Goal: Task Accomplishment & Management: Manage account settings

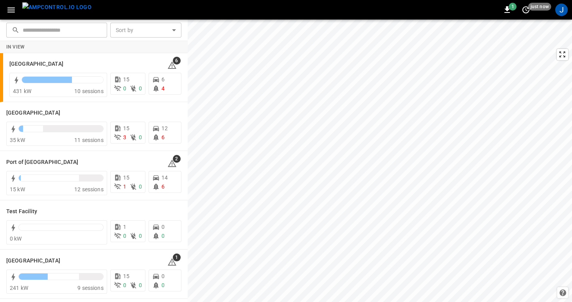
click at [7, 9] on icon "button" at bounding box center [11, 10] width 10 height 10
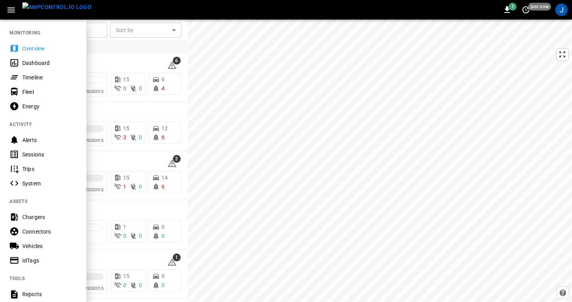
scroll to position [135, 0]
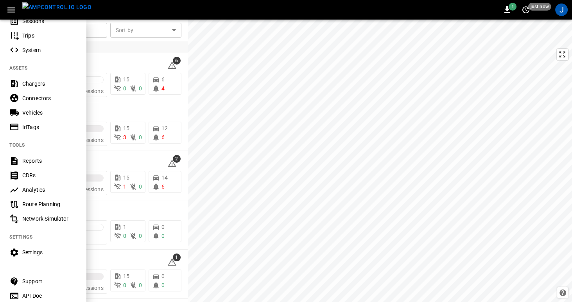
click at [29, 160] on div "Reports" at bounding box center [49, 161] width 54 height 8
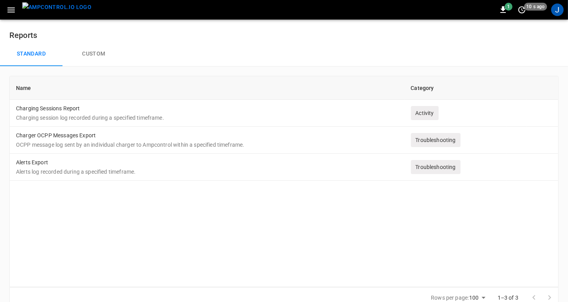
click at [8, 11] on icon "button" at bounding box center [11, 10] width 10 height 10
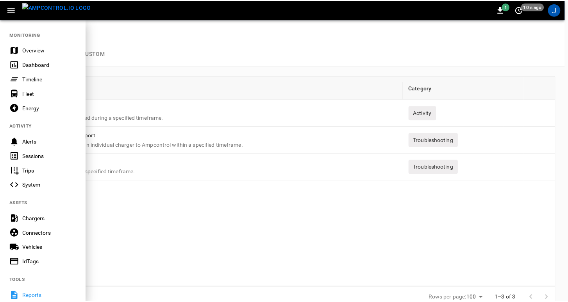
scroll to position [162, 0]
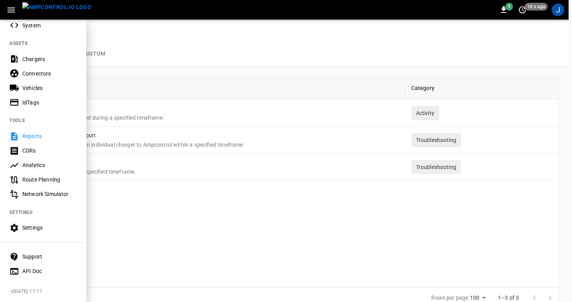
click at [29, 224] on div "Settings" at bounding box center [49, 228] width 54 height 8
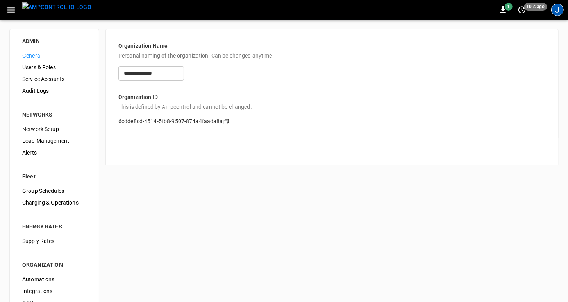
click at [561, 11] on div "J" at bounding box center [558, 10] width 13 height 13
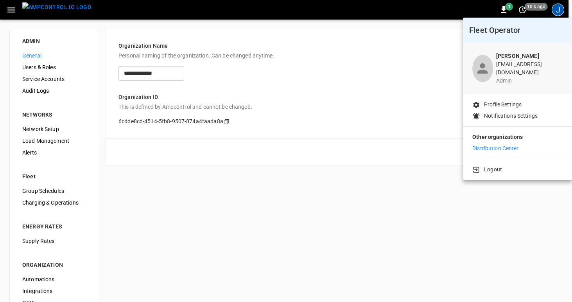
click at [504, 100] on p "Profile Settings" at bounding box center [503, 104] width 38 height 8
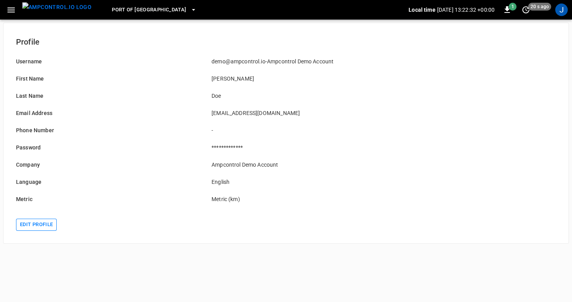
click at [37, 224] on button "Edit profile" at bounding box center [36, 225] width 41 height 12
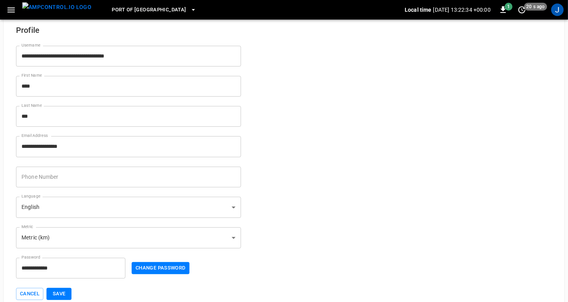
scroll to position [25, 0]
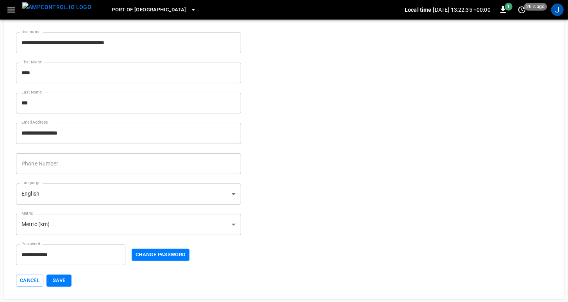
click at [59, 280] on button "Save" at bounding box center [59, 280] width 25 height 12
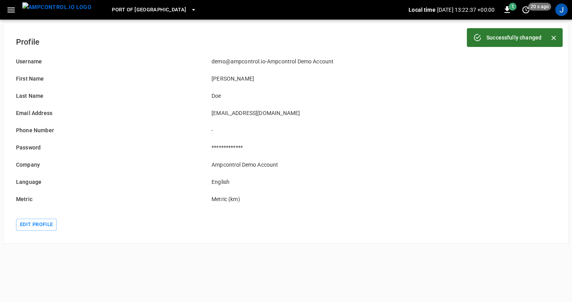
click at [10, 9] on icon "button" at bounding box center [10, 9] width 7 height 5
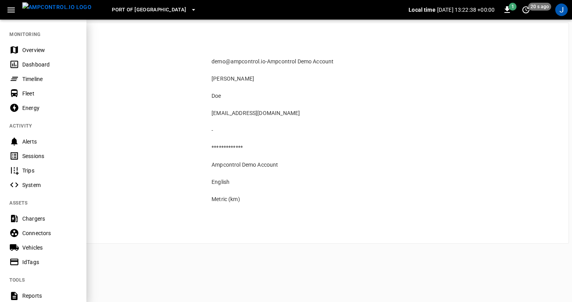
click at [27, 108] on div "Energy" at bounding box center [49, 108] width 54 height 8
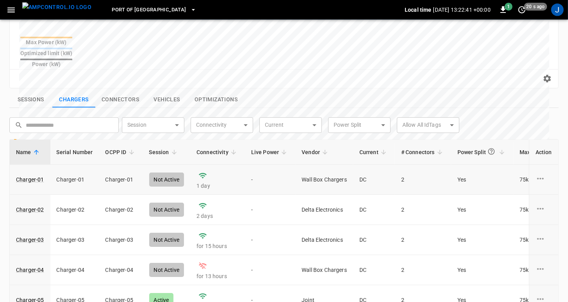
scroll to position [150, 0]
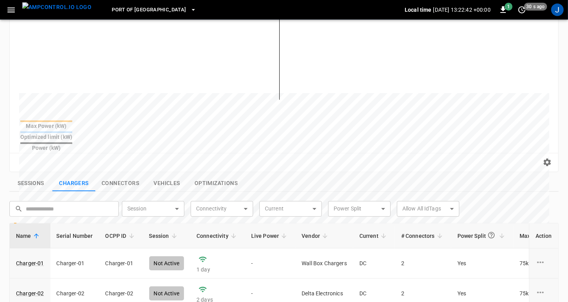
click at [126, 175] on button "Connectors" at bounding box center [120, 183] width 50 height 16
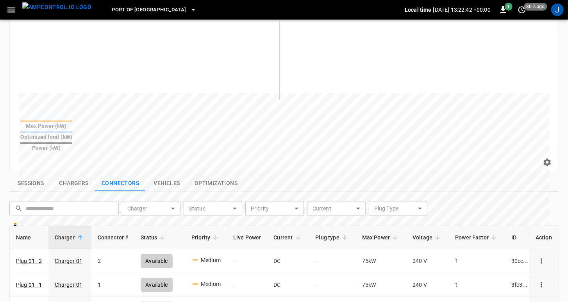
click at [36, 175] on button "Sessions" at bounding box center [30, 183] width 43 height 16
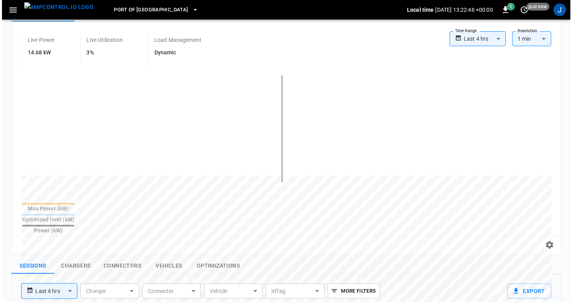
scroll to position [0, 0]
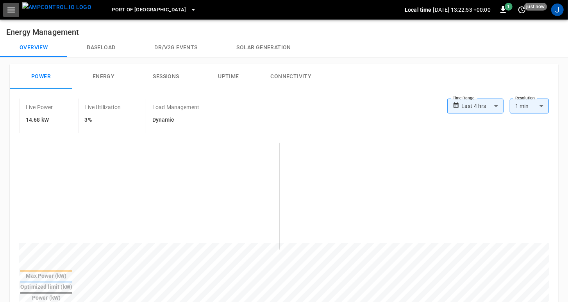
click at [10, 9] on icon "button" at bounding box center [11, 10] width 10 height 10
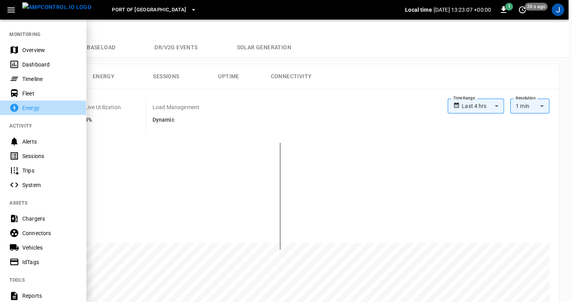
click at [31, 106] on div "Energy" at bounding box center [49, 108] width 54 height 8
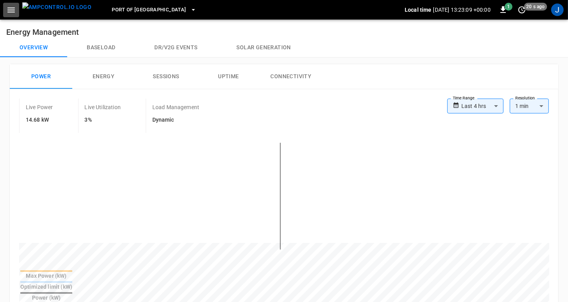
click at [11, 9] on icon "button" at bounding box center [11, 10] width 10 height 10
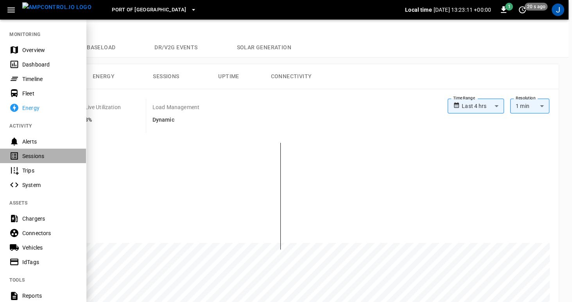
click at [27, 156] on div "Sessions" at bounding box center [49, 156] width 54 height 8
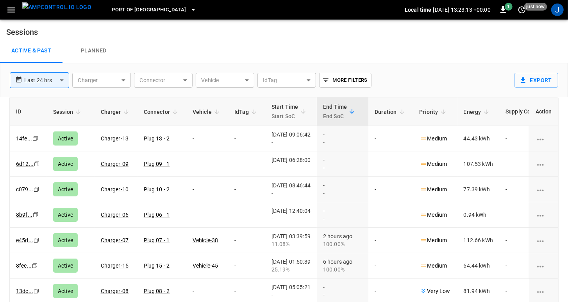
click at [8, 11] on icon "button" at bounding box center [10, 9] width 7 height 5
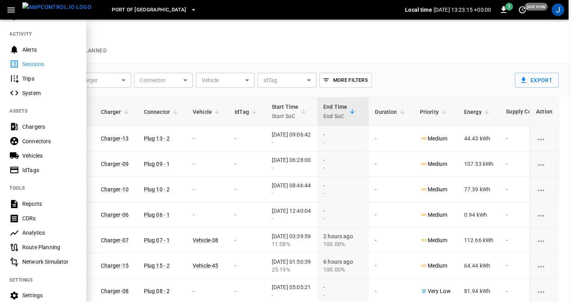
scroll to position [93, 0]
click at [27, 140] on div "Connectors" at bounding box center [49, 140] width 54 height 8
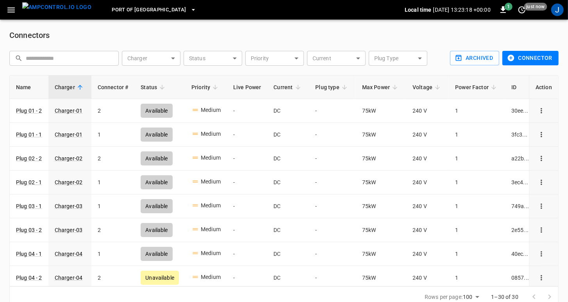
click at [15, 9] on icon "button" at bounding box center [11, 10] width 10 height 10
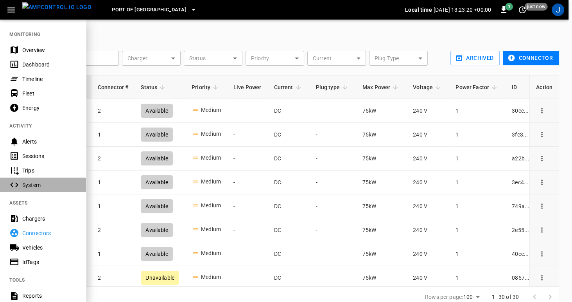
click at [31, 187] on div "System" at bounding box center [49, 185] width 54 height 8
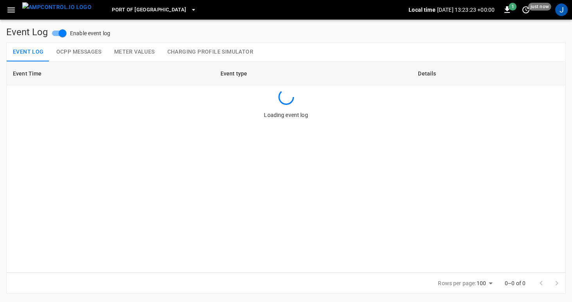
click at [11, 11] on icon "button" at bounding box center [11, 10] width 10 height 10
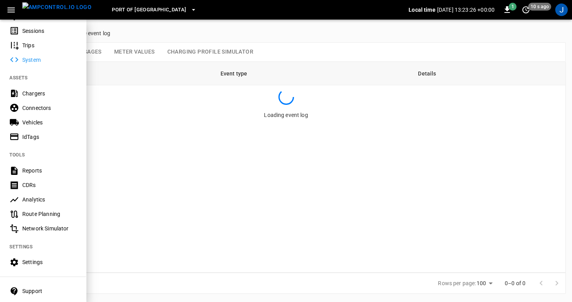
scroll to position [127, 0]
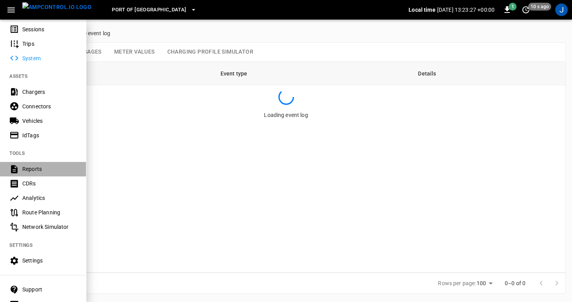
click at [25, 166] on div "Reports" at bounding box center [49, 169] width 54 height 8
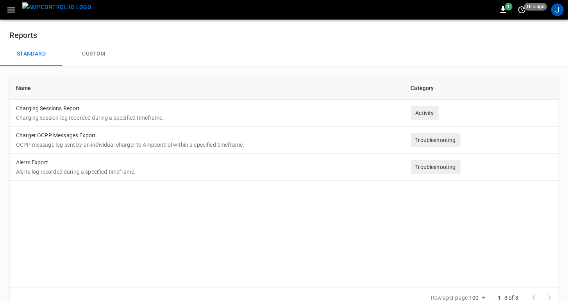
click at [85, 55] on button "Custom" at bounding box center [94, 53] width 63 height 25
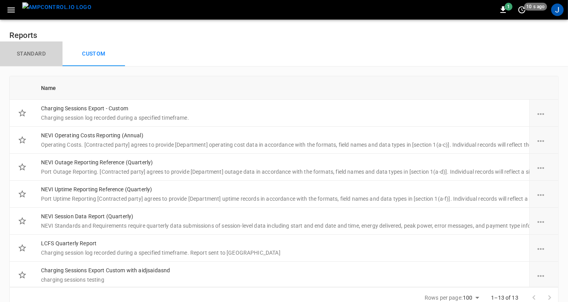
click at [21, 54] on button "Standard" at bounding box center [31, 53] width 63 height 25
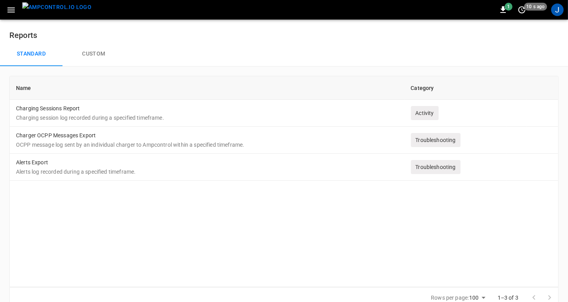
click at [9, 11] on icon "button" at bounding box center [11, 10] width 10 height 10
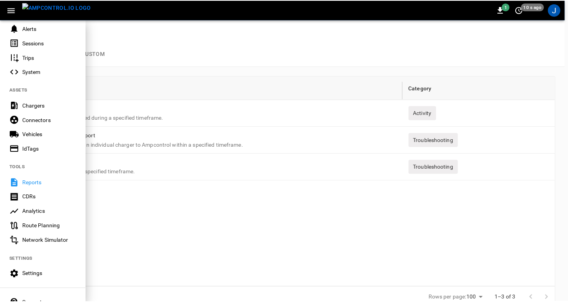
scroll to position [162, 0]
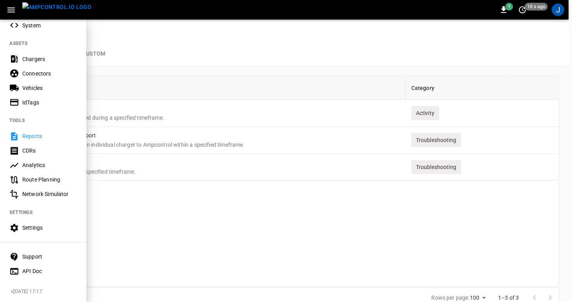
click at [29, 229] on div "Settings" at bounding box center [43, 228] width 86 height 14
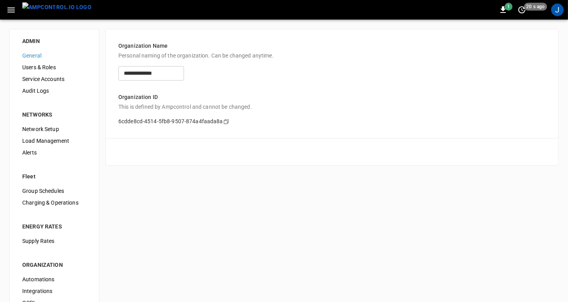
scroll to position [72, 0]
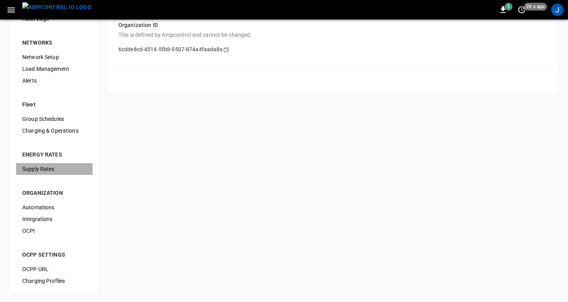
click at [34, 167] on span "Supply Rates" at bounding box center [54, 169] width 64 height 8
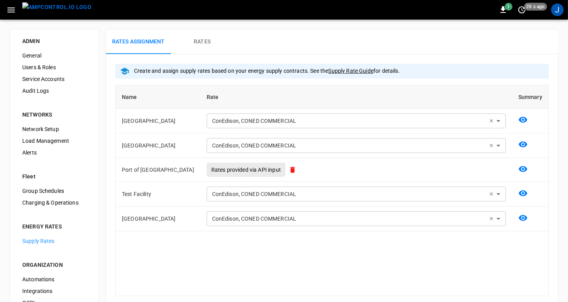
click at [201, 37] on button "Rates" at bounding box center [202, 41] width 63 height 25
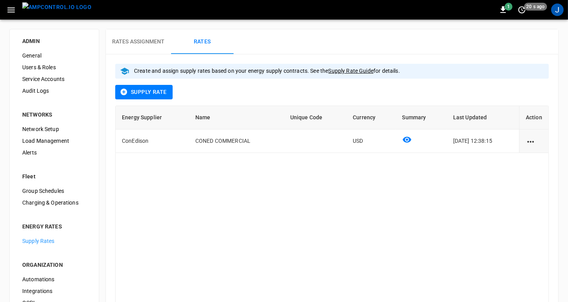
click at [143, 45] on h6 "Rates Assignment" at bounding box center [138, 42] width 53 height 9
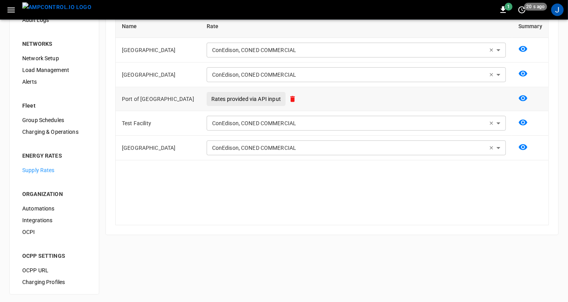
scroll to position [72, 0]
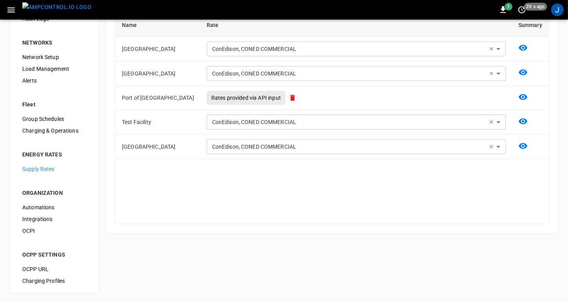
click at [47, 129] on span "Charging & Operations" at bounding box center [54, 131] width 64 height 8
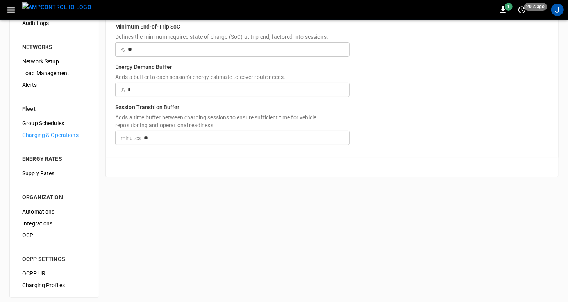
scroll to position [72, 0]
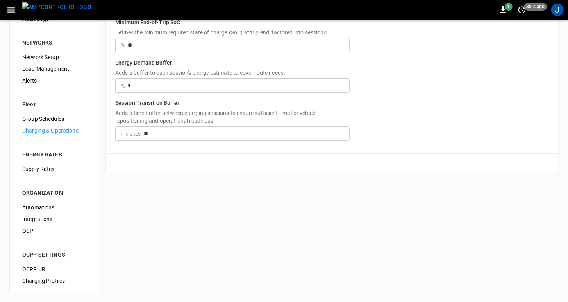
click at [35, 219] on span "Integrations" at bounding box center [54, 219] width 64 height 8
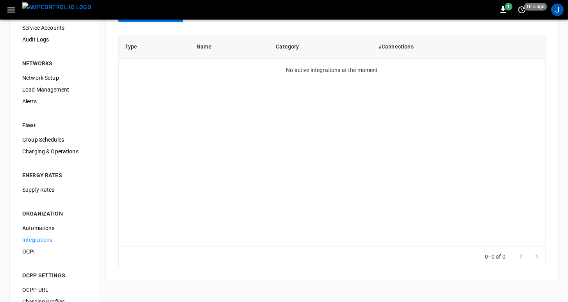
scroll to position [72, 0]
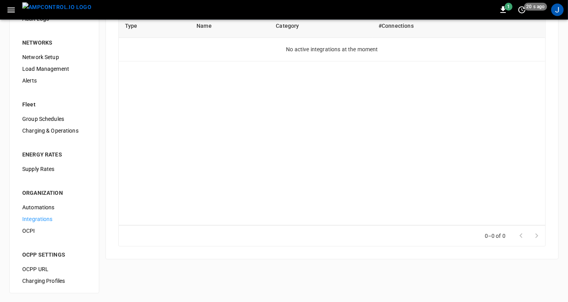
click at [33, 165] on span "Supply Rates" at bounding box center [54, 169] width 64 height 8
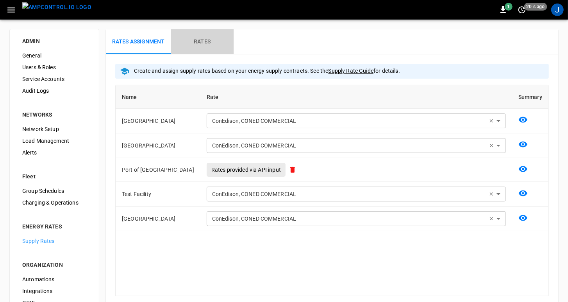
click at [219, 39] on button "Rates" at bounding box center [202, 41] width 63 height 25
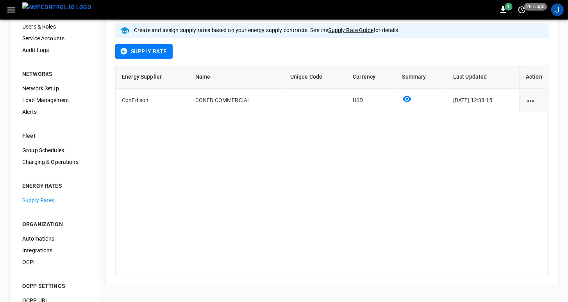
scroll to position [72, 0]
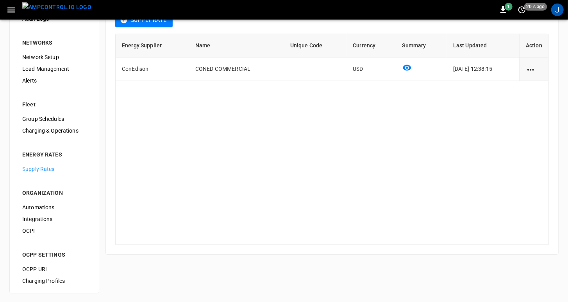
click at [34, 269] on span "OCPP URL" at bounding box center [54, 269] width 64 height 8
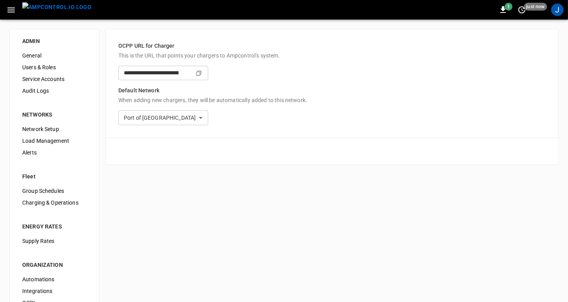
type input "**********"
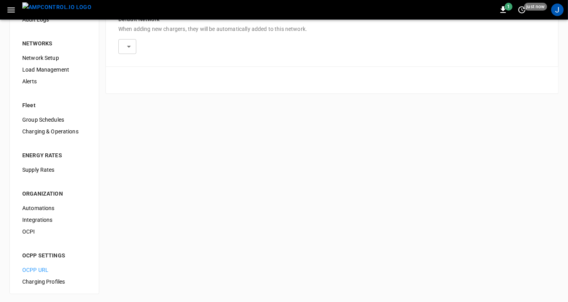
scroll to position [72, 0]
click at [39, 279] on span "Charging Profiles" at bounding box center [54, 281] width 64 height 8
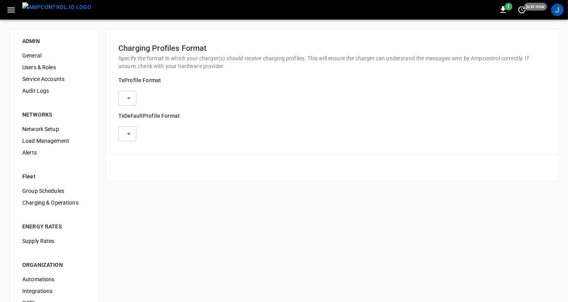
type input "**********"
click at [35, 238] on span "Supply Rates" at bounding box center [54, 241] width 64 height 8
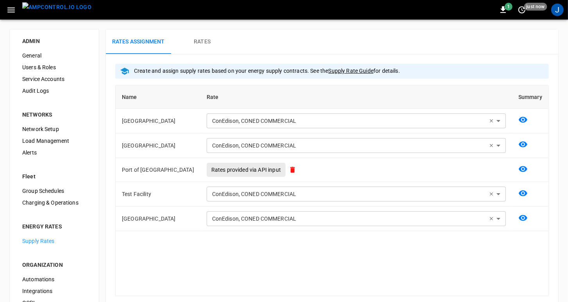
click at [36, 225] on div "ENERGY RATES" at bounding box center [54, 226] width 64 height 8
click at [203, 39] on h6 "Rates" at bounding box center [202, 42] width 17 height 9
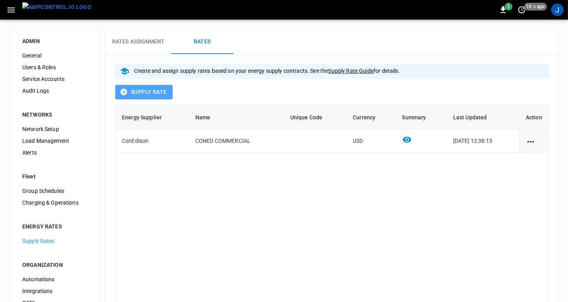
click at [149, 95] on button "Supply Rate" at bounding box center [143, 92] width 57 height 14
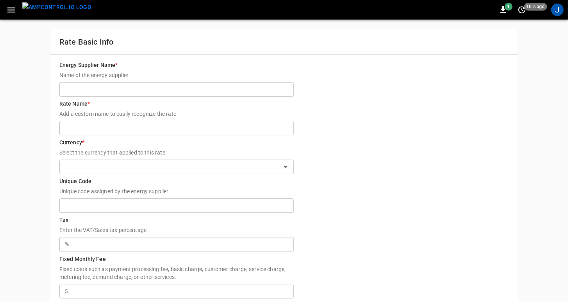
click at [13, 8] on icon "button" at bounding box center [11, 10] width 10 height 10
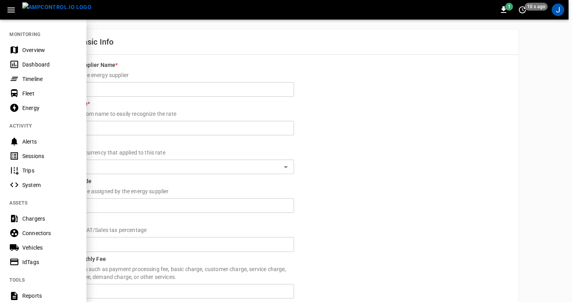
click at [28, 51] on div "Overview" at bounding box center [49, 50] width 54 height 8
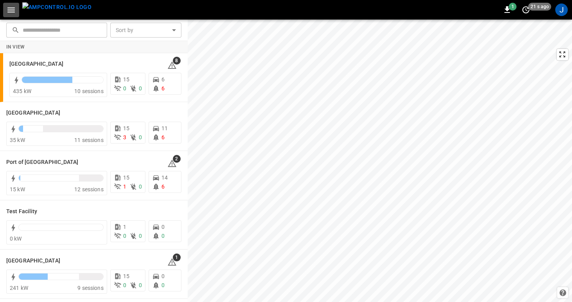
click at [11, 8] on icon "button" at bounding box center [11, 10] width 10 height 10
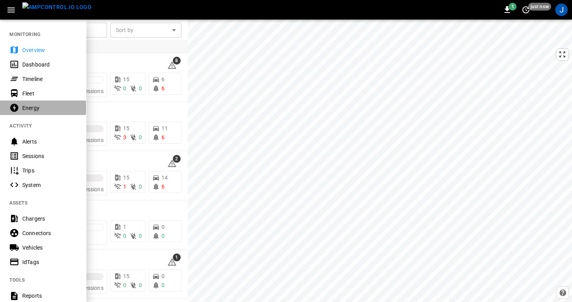
click at [30, 107] on div "Energy" at bounding box center [49, 108] width 54 height 8
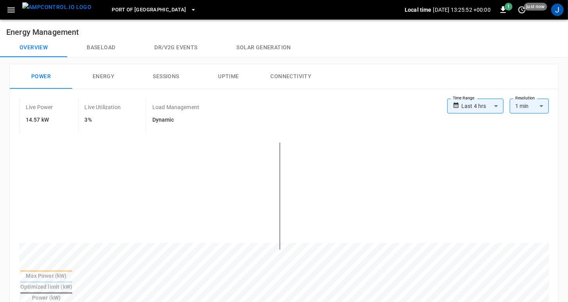
click at [10, 11] on icon "button" at bounding box center [11, 10] width 10 height 10
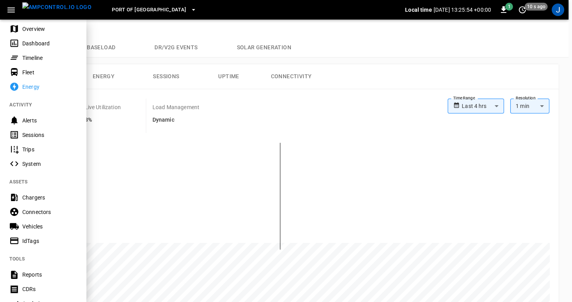
scroll to position [24, 0]
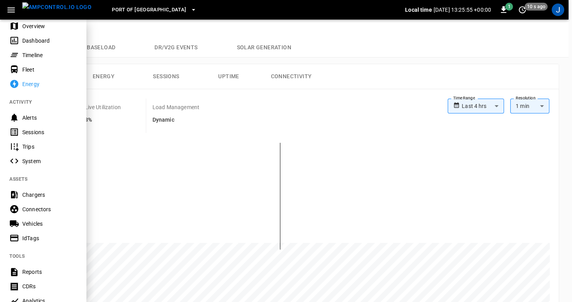
click at [34, 134] on div "Sessions" at bounding box center [49, 132] width 54 height 8
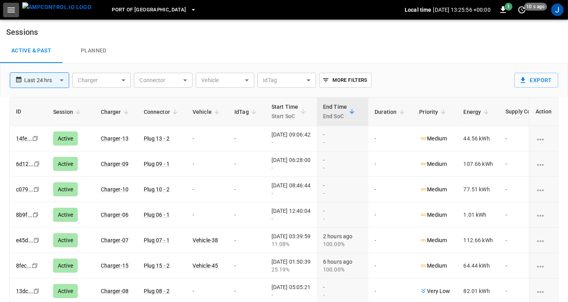
click at [10, 13] on icon "button" at bounding box center [11, 10] width 10 height 10
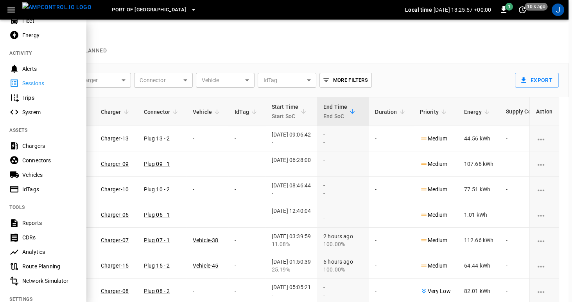
scroll to position [77, 0]
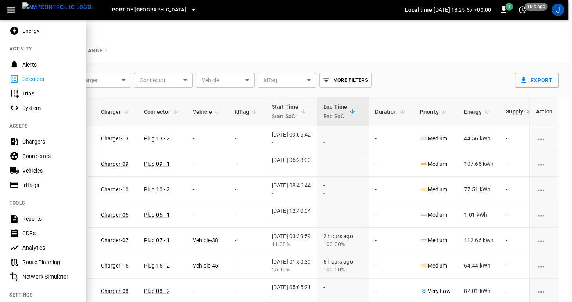
click at [22, 93] on div "Trips" at bounding box center [43, 93] width 86 height 14
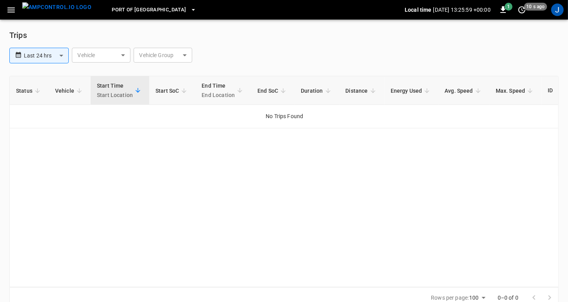
click at [10, 12] on icon "button" at bounding box center [10, 9] width 7 height 5
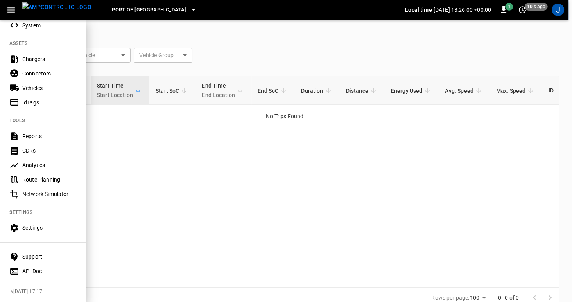
scroll to position [161, 0]
click at [24, 135] on div "Reports" at bounding box center [49, 136] width 54 height 8
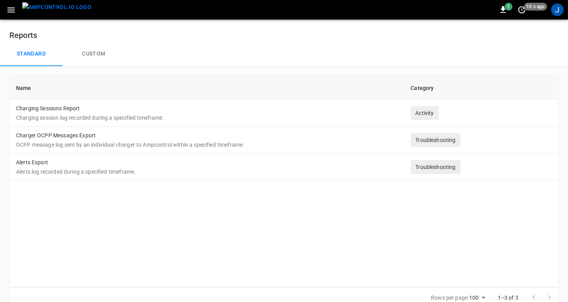
click at [96, 52] on button "Custom" at bounding box center [94, 53] width 63 height 25
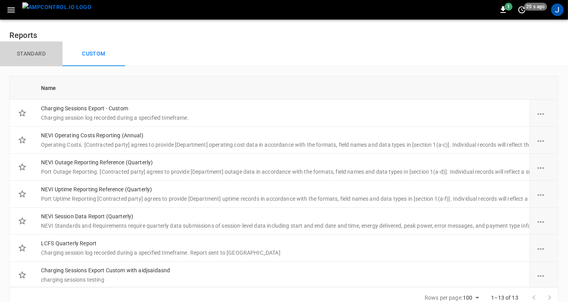
click at [38, 53] on button "Standard" at bounding box center [31, 53] width 63 height 25
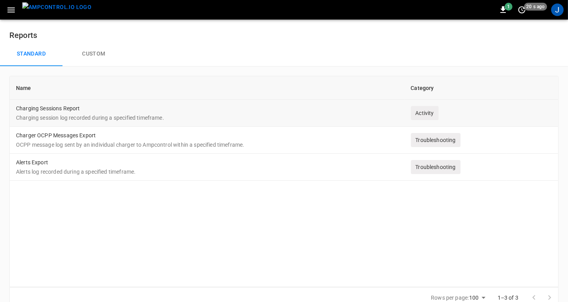
click at [40, 110] on td "Charging Sessions Report Charging session log recorded during a specified timef…" at bounding box center [207, 113] width 395 height 27
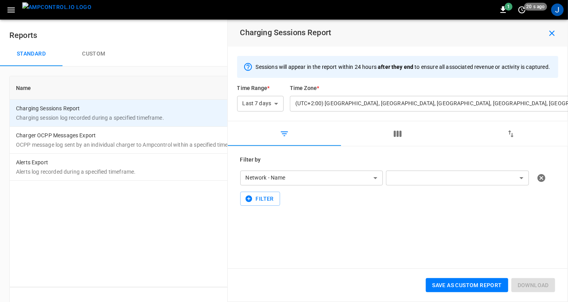
click at [40, 110] on td "Charging Sessions Report Charging session log recorded during a specified timef…" at bounding box center [207, 113] width 395 height 27
type input "**********"
click at [39, 138] on td "Charger OCPP Messages Export OCPP message log sent by an individual charger to …" at bounding box center [207, 140] width 395 height 27
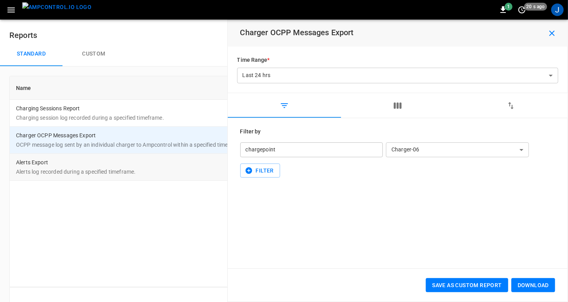
click at [45, 169] on p "Alerts log recorded during a specified timeframe." at bounding box center [207, 172] width 383 height 8
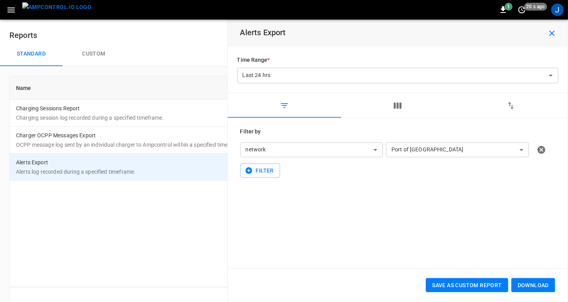
click at [12, 9] on icon "button" at bounding box center [11, 10] width 10 height 10
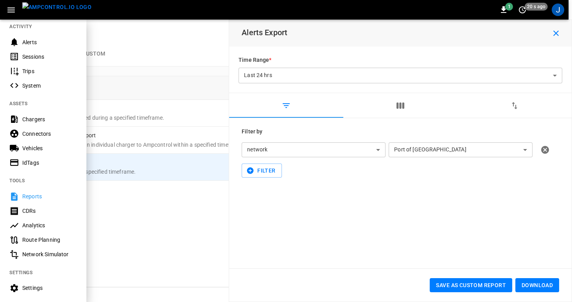
scroll to position [162, 0]
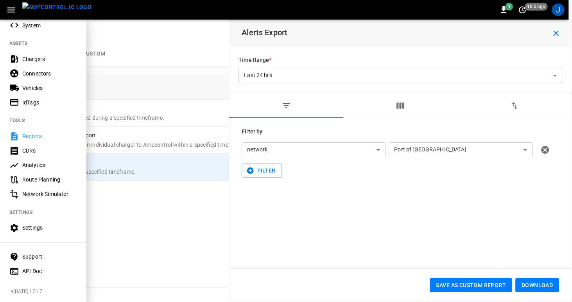
click at [23, 161] on div "Analytics" at bounding box center [49, 165] width 54 height 8
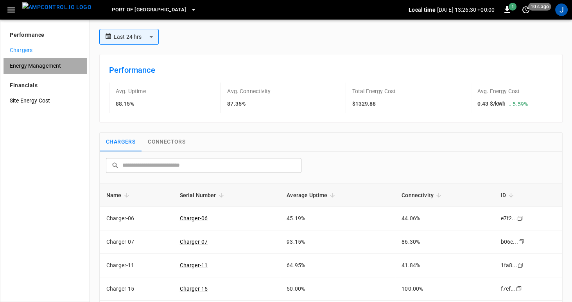
click at [23, 63] on span "Energy Management" at bounding box center [45, 66] width 70 height 8
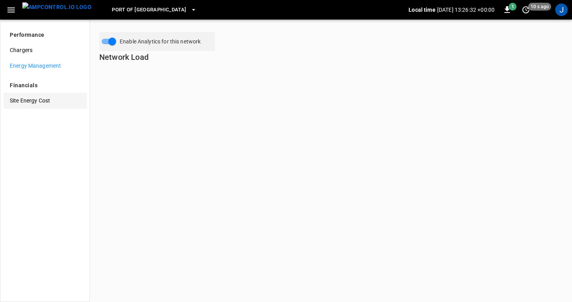
click at [26, 100] on span "Site Energy Cost" at bounding box center [45, 101] width 70 height 8
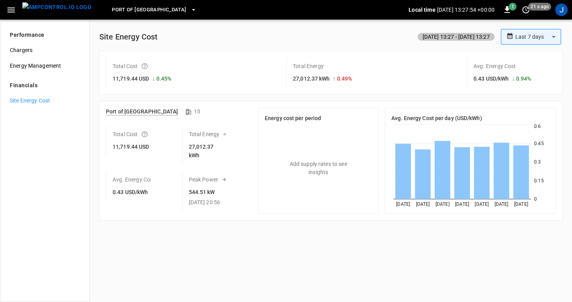
click at [7, 9] on icon "button" at bounding box center [11, 10] width 10 height 10
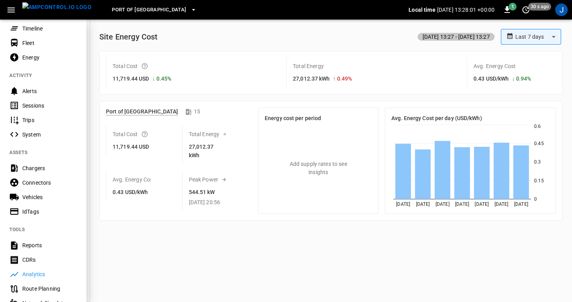
scroll to position [4, 0]
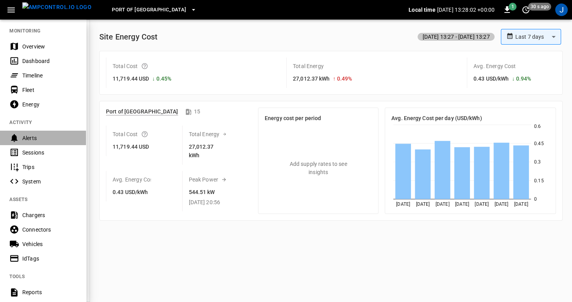
click at [30, 136] on div "Alerts" at bounding box center [49, 138] width 54 height 8
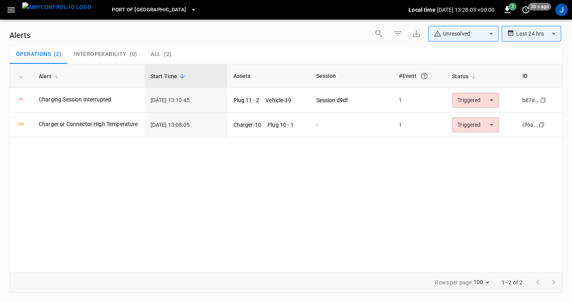
click at [479, 30] on body "**********" at bounding box center [286, 149] width 572 height 299
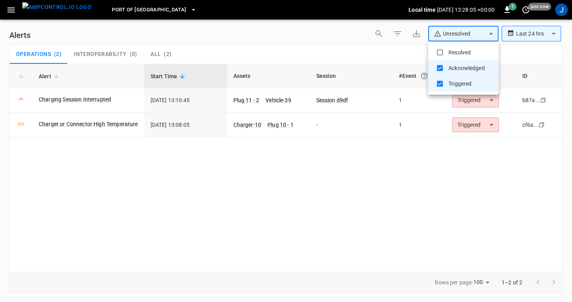
type input "**********"
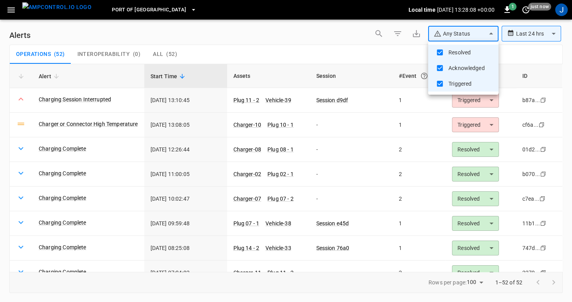
click at [502, 103] on div at bounding box center [286, 151] width 572 height 302
